Goal: Navigation & Orientation: Find specific page/section

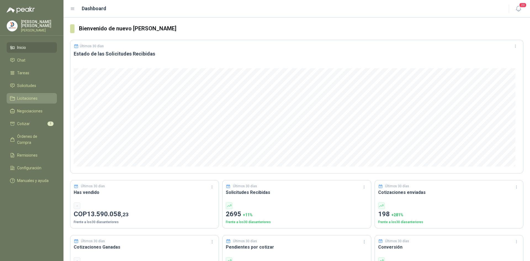
click at [33, 99] on span "Licitaciones" at bounding box center [27, 98] width 20 height 6
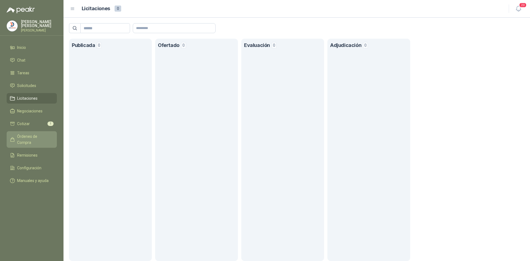
click at [41, 135] on span "Órdenes de Compra" at bounding box center [34, 139] width 34 height 12
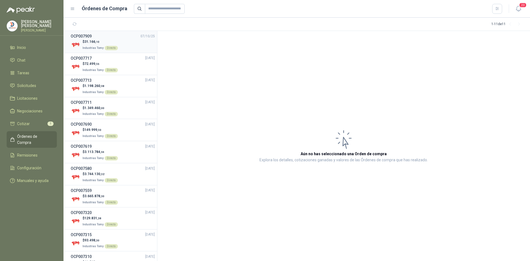
click at [121, 42] on div "$ 31.166 ,10 Industrias Tomy Directo" at bounding box center [113, 44] width 84 height 11
